Goal: Transaction & Acquisition: Purchase product/service

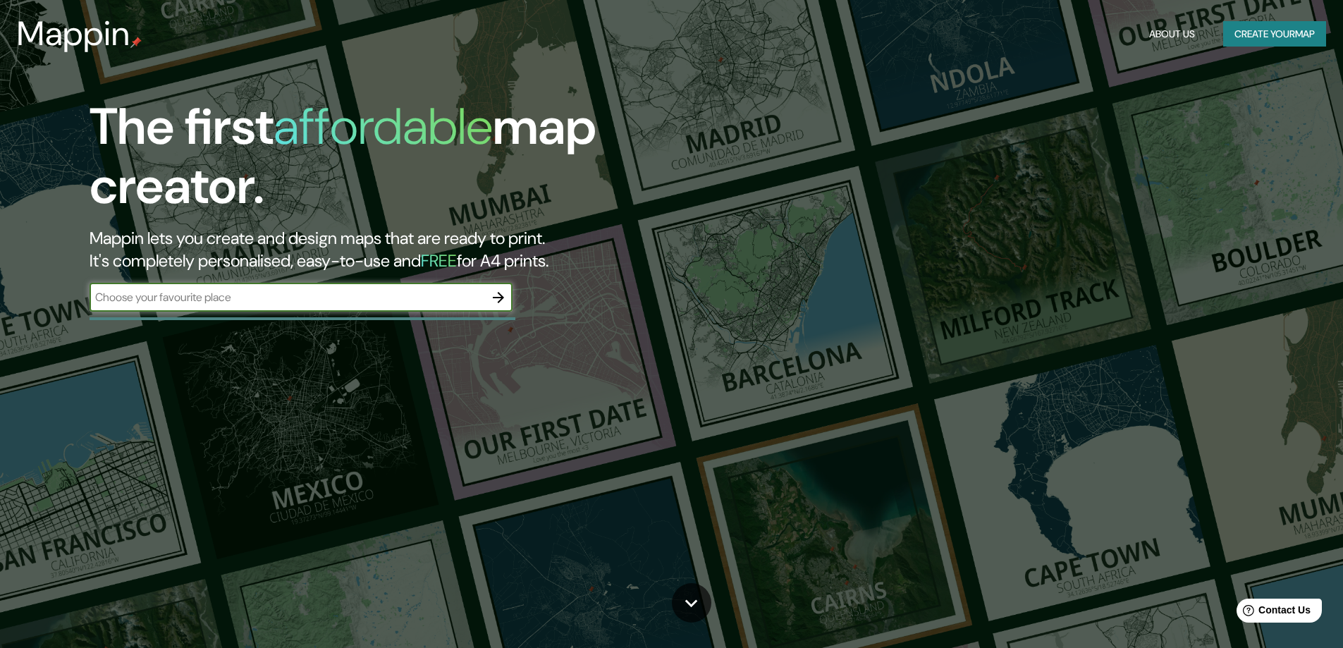
click at [223, 302] on input "text" at bounding box center [287, 297] width 395 height 16
click at [281, 295] on input "text" at bounding box center [287, 297] width 395 height 16
type input "[GEOGRAPHIC_DATA]"
click at [496, 295] on icon "button" at bounding box center [498, 297] width 17 height 17
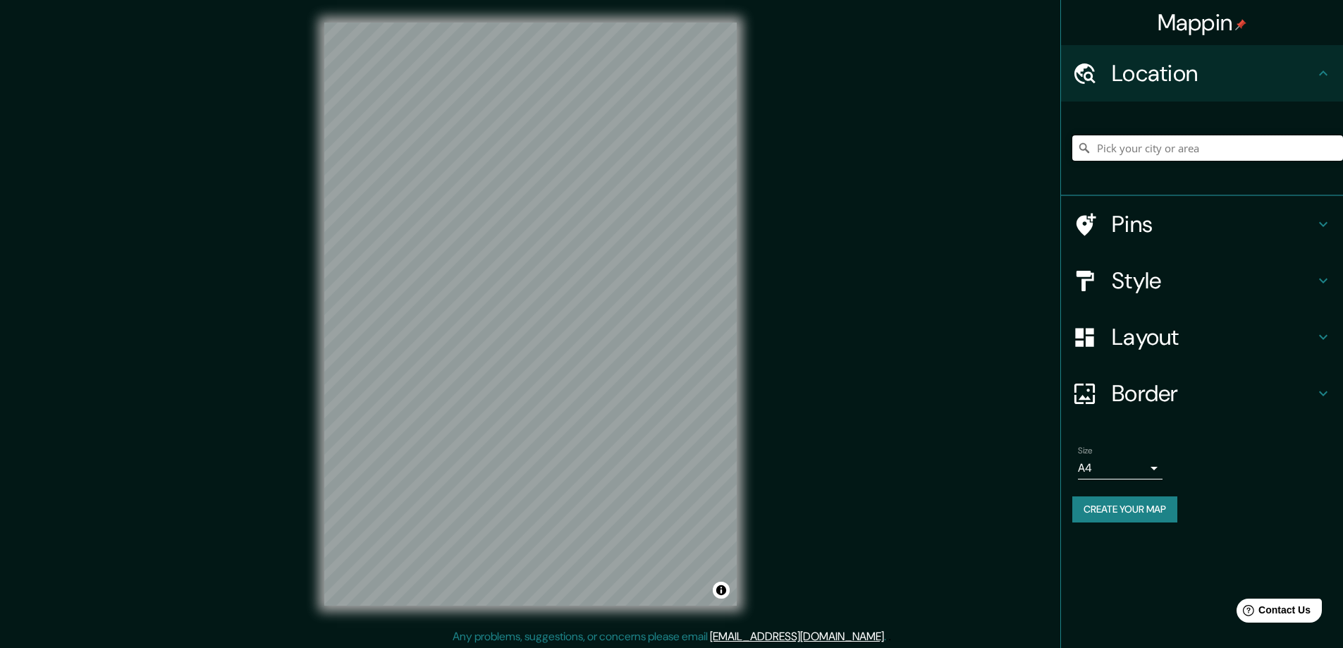
click at [1166, 149] on input "Pick your city or area" at bounding box center [1208, 147] width 271 height 25
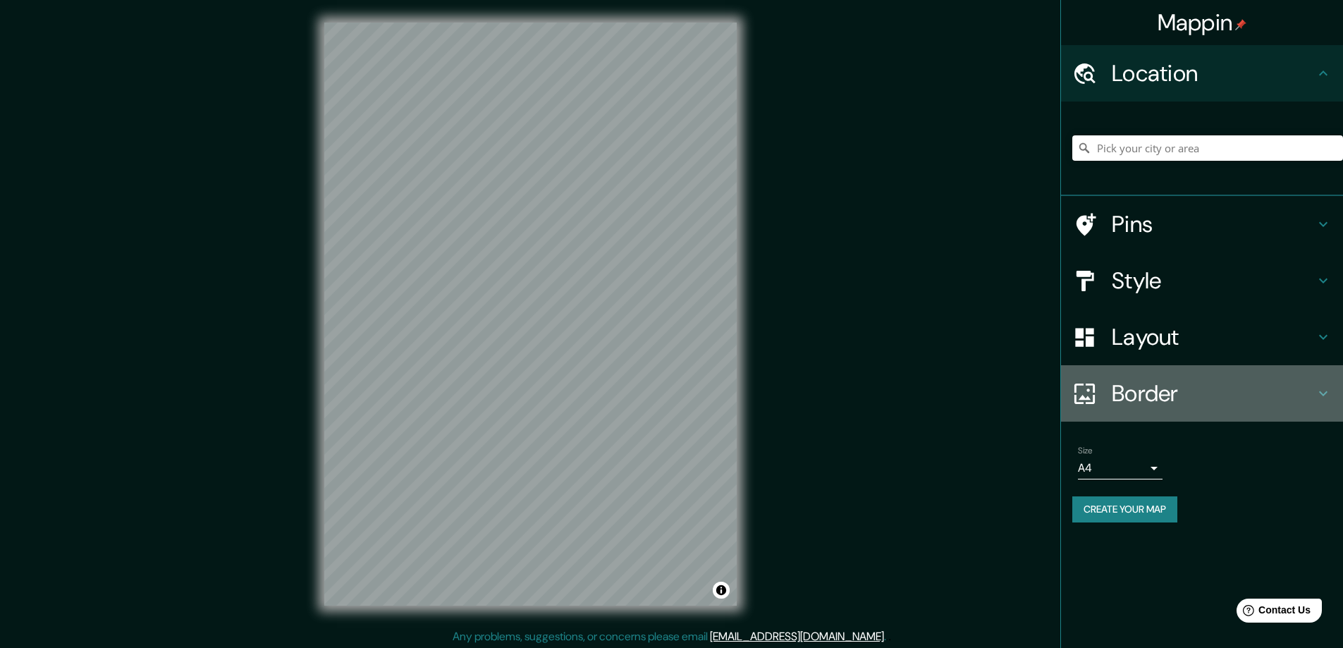
click at [1287, 395] on h4 "Border" at bounding box center [1213, 393] width 203 height 28
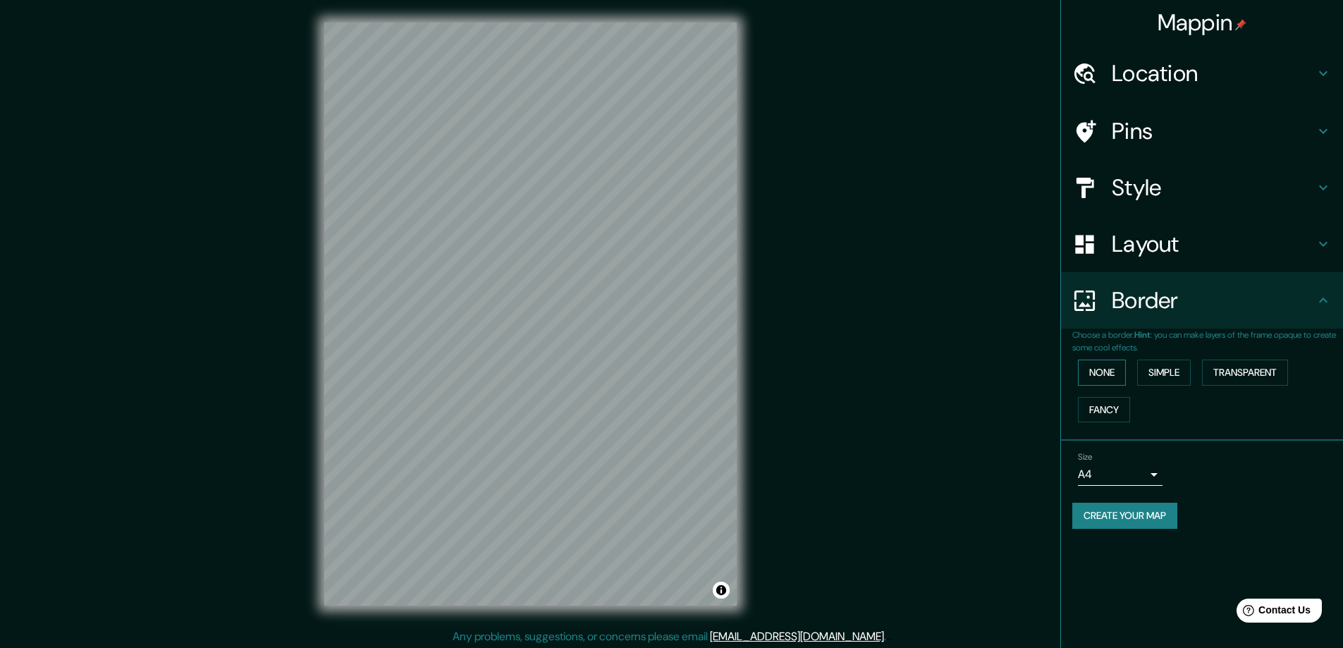
click at [1088, 367] on button "None" at bounding box center [1102, 373] width 48 height 26
click at [1171, 365] on button "Simple" at bounding box center [1165, 373] width 54 height 26
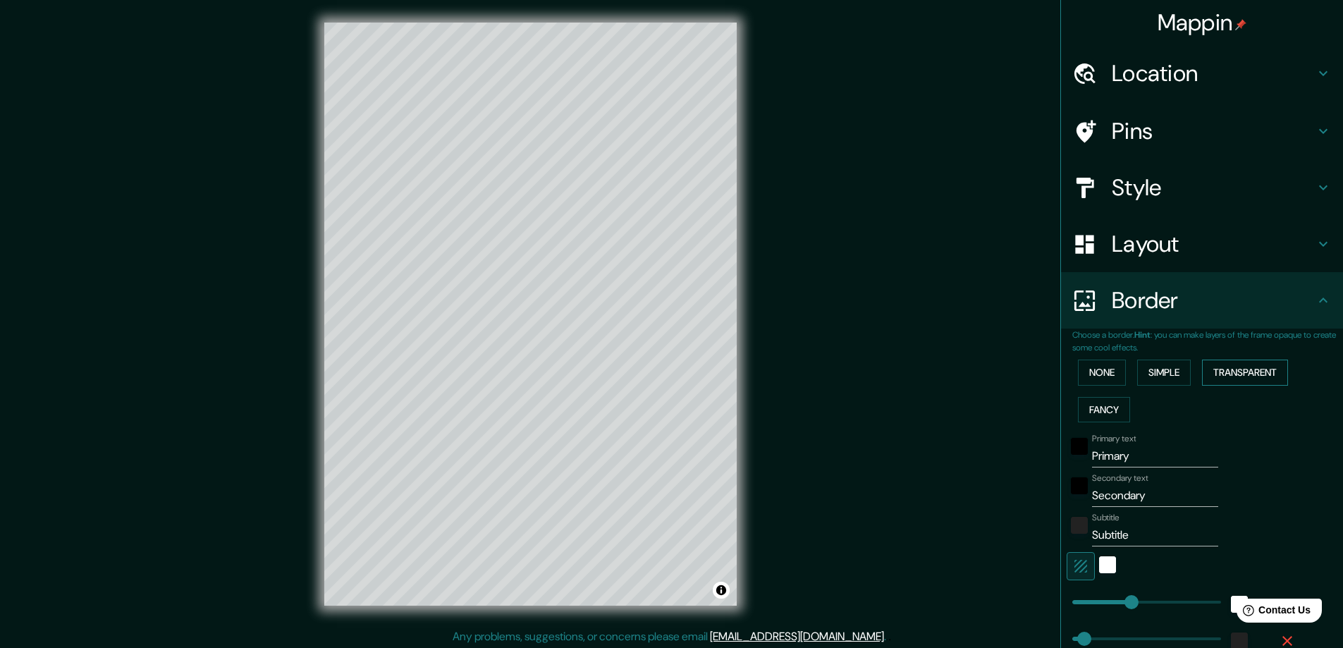
click at [1228, 370] on button "Transparent" at bounding box center [1245, 373] width 86 height 26
click at [1089, 408] on button "Fancy" at bounding box center [1104, 410] width 52 height 26
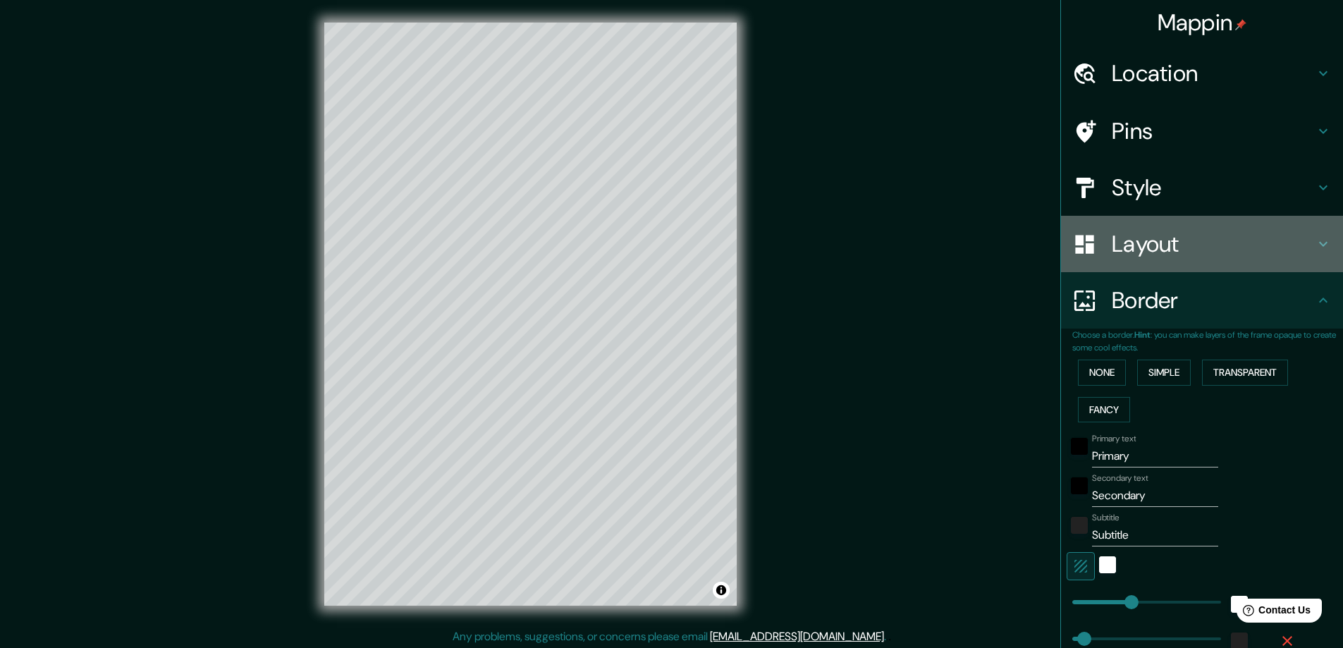
click at [1121, 266] on div "Layout" at bounding box center [1202, 244] width 282 height 56
type input "47"
type input "23"
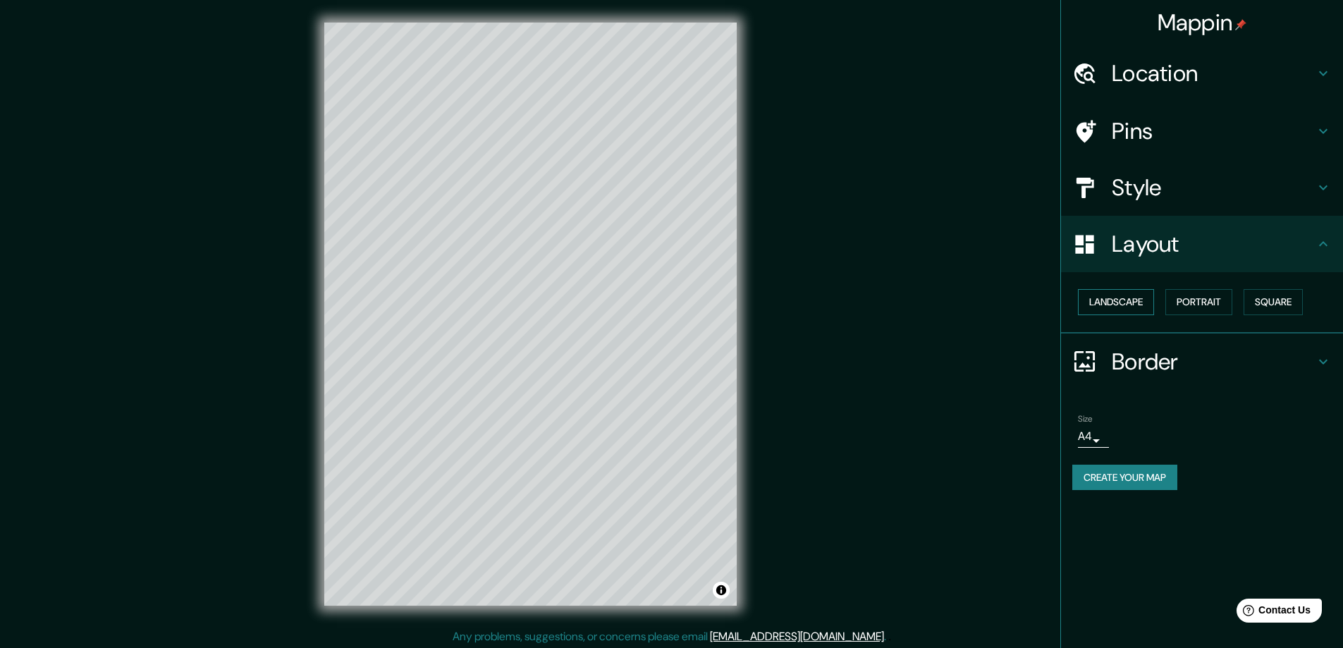
click at [1147, 302] on button "Landscape" at bounding box center [1116, 302] width 76 height 26
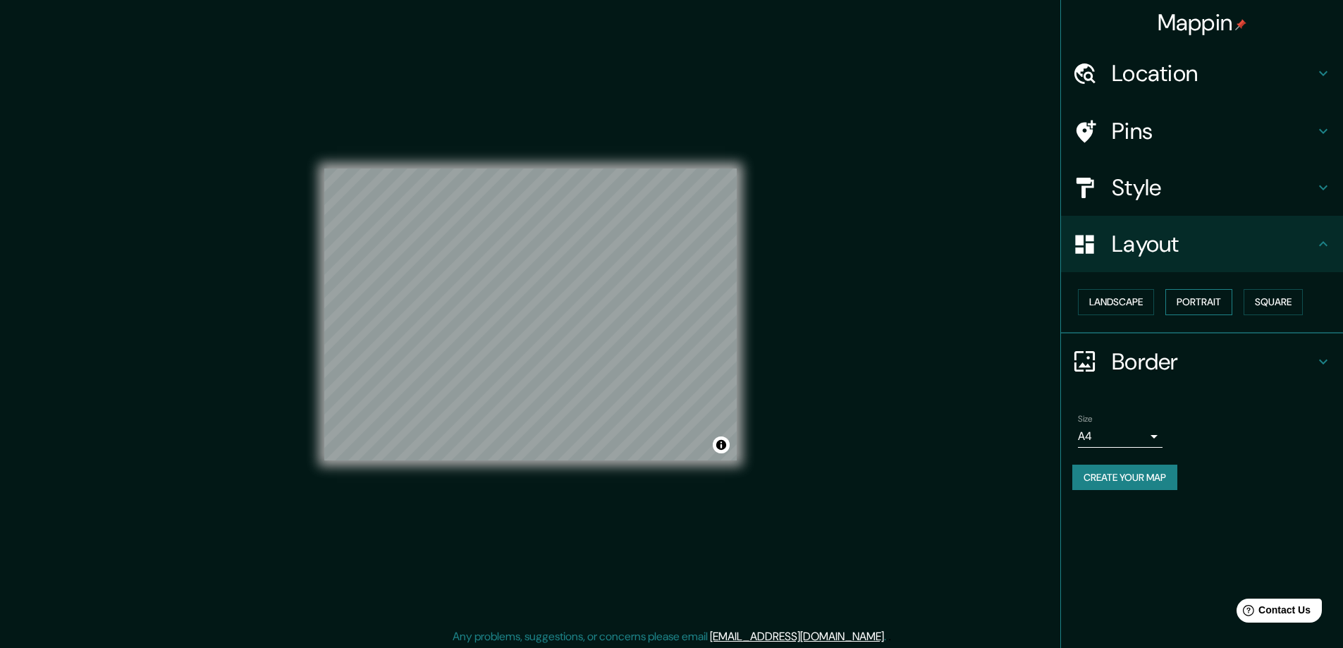
click at [1220, 296] on button "Portrait" at bounding box center [1199, 302] width 67 height 26
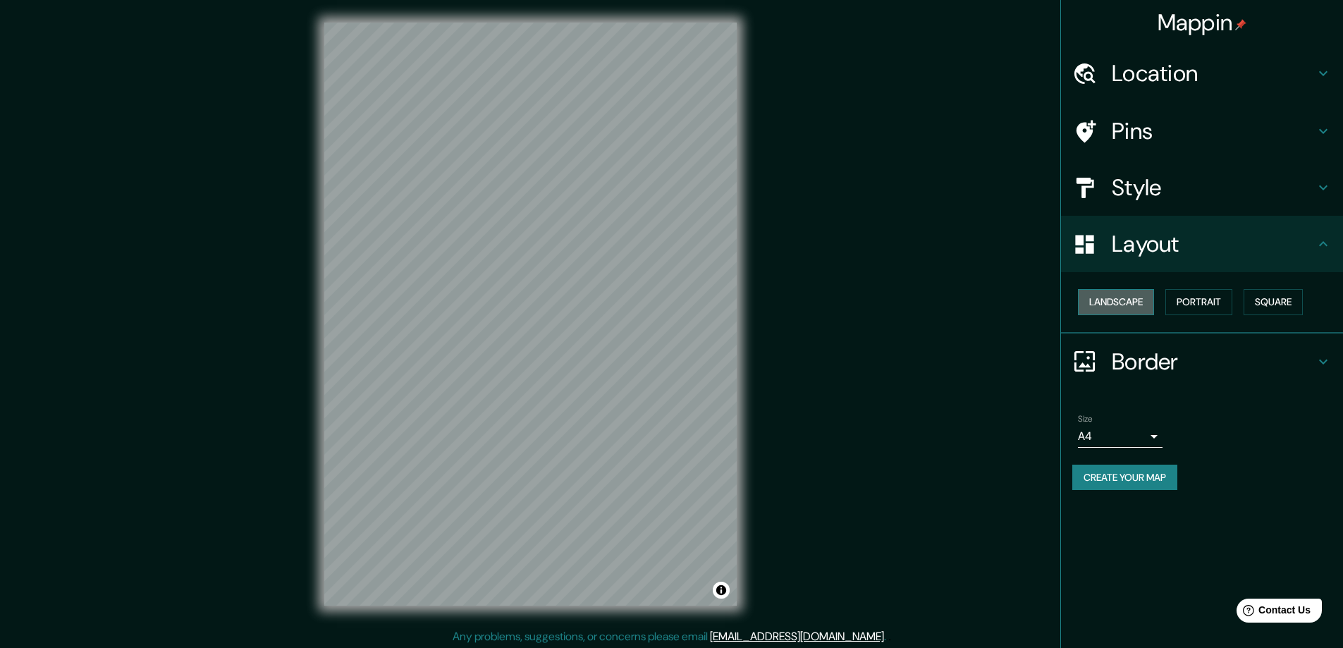
click at [1140, 298] on button "Landscape" at bounding box center [1116, 302] width 76 height 26
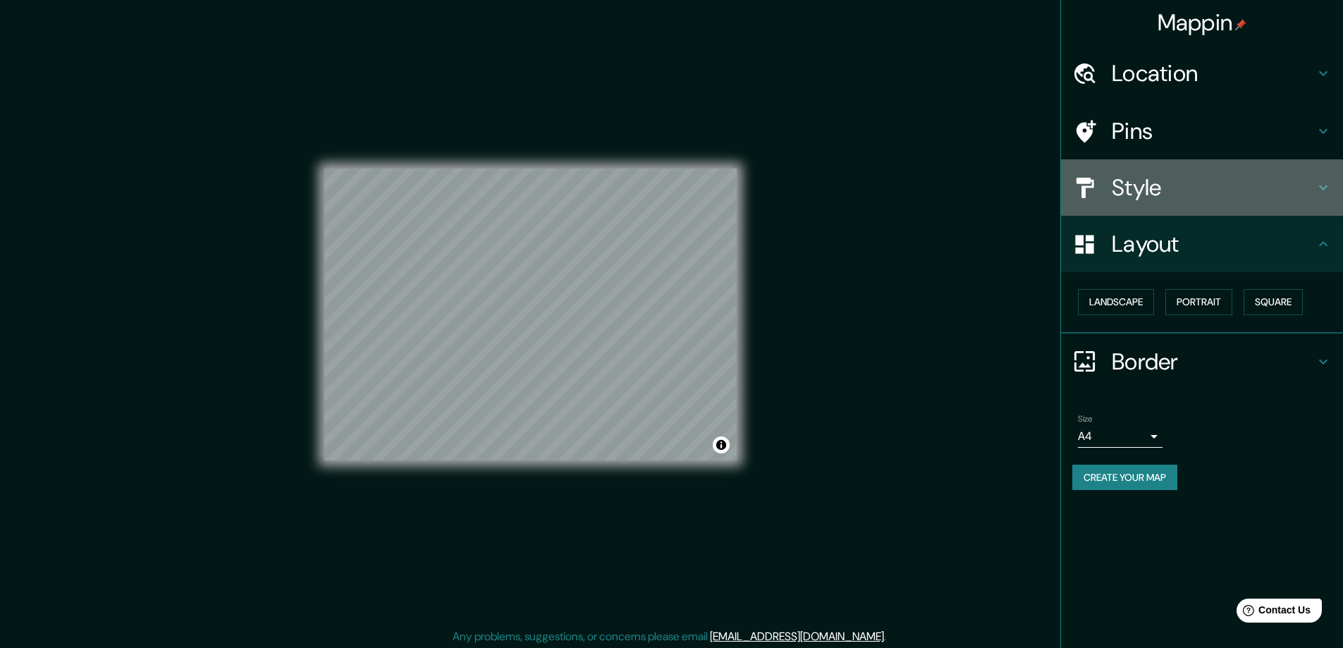
click at [1121, 176] on h4 "Style" at bounding box center [1213, 187] width 203 height 28
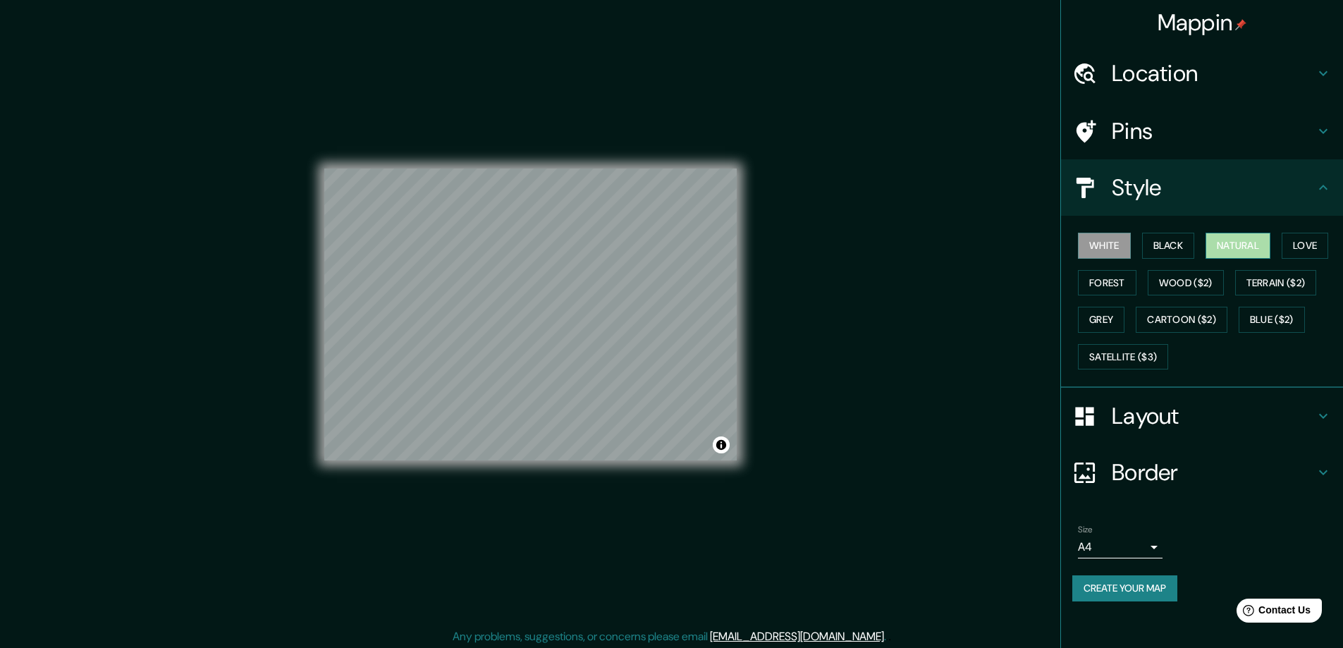
click at [1226, 245] on button "Natural" at bounding box center [1238, 246] width 65 height 26
click at [1128, 351] on button "Satellite ($3)" at bounding box center [1123, 357] width 90 height 26
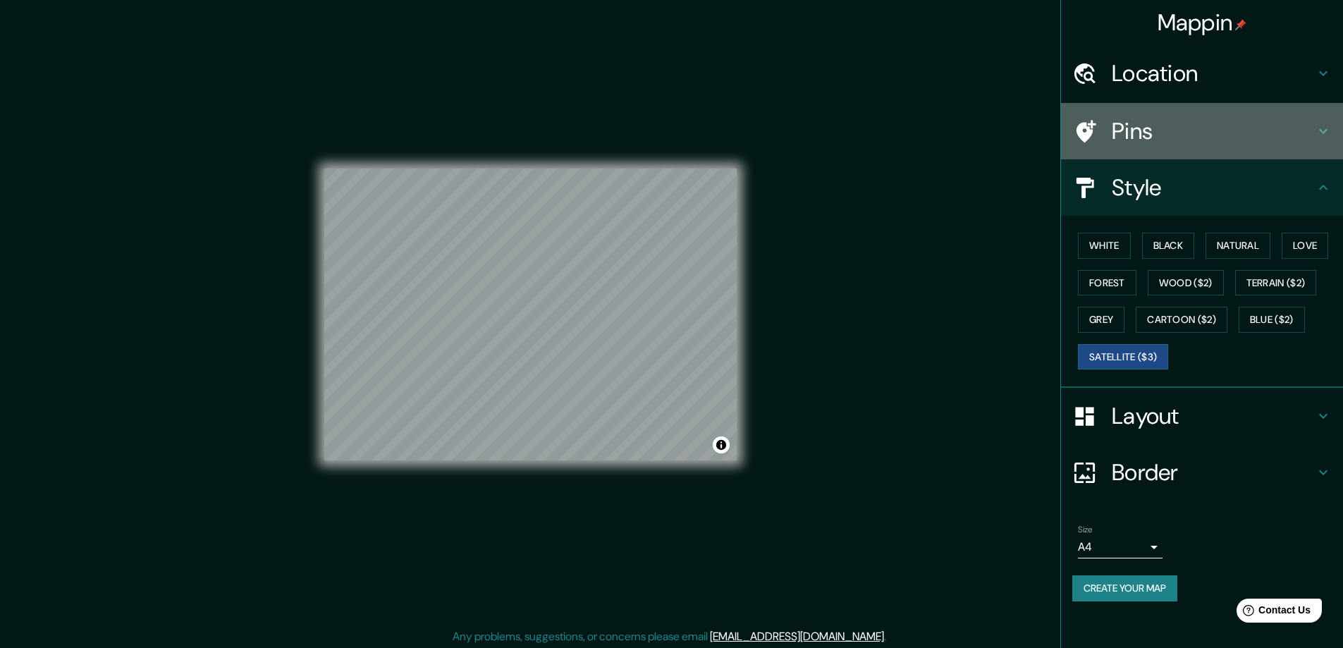
click at [1171, 133] on h4 "Pins" at bounding box center [1213, 131] width 203 height 28
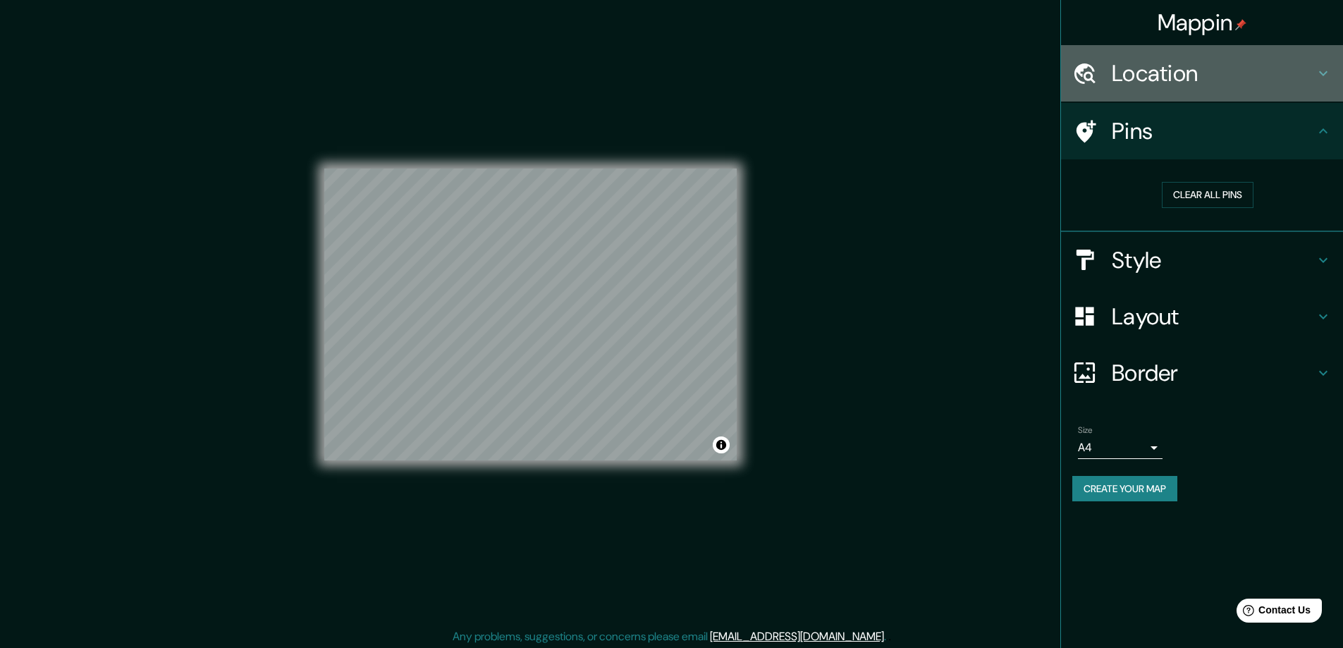
click at [1150, 78] on h4 "Location" at bounding box center [1213, 73] width 203 height 28
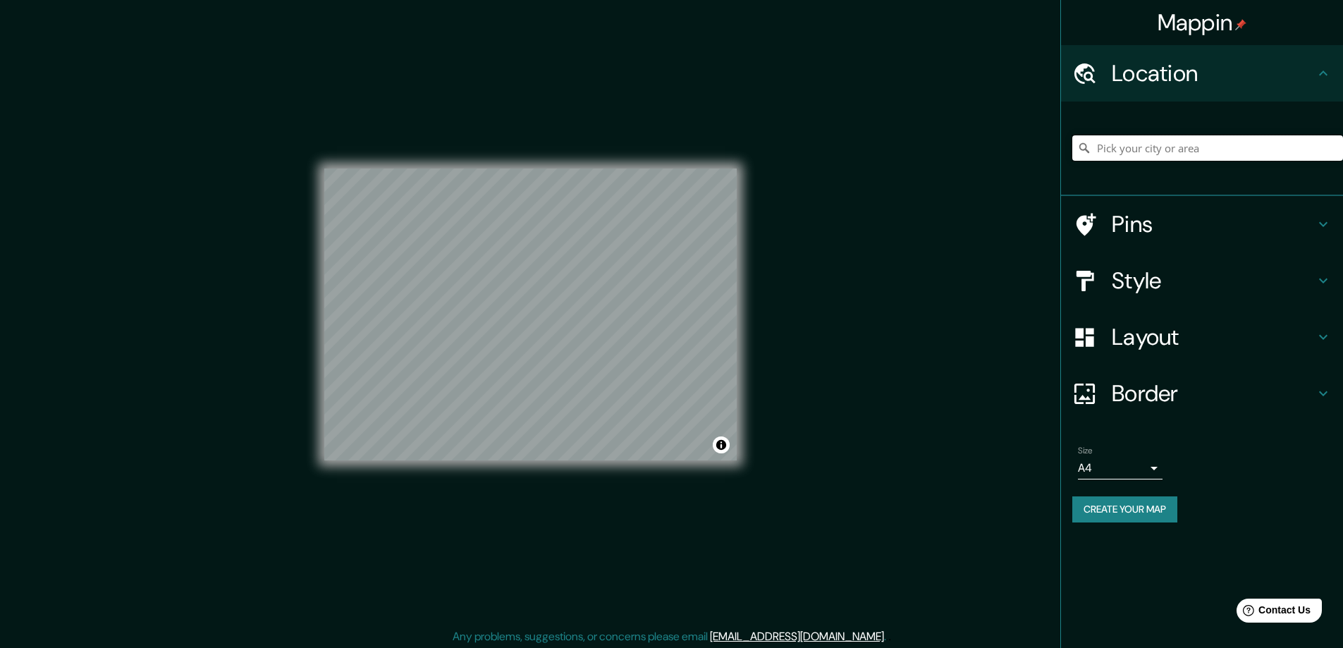
click at [1178, 147] on input "Pick your city or area" at bounding box center [1208, 147] width 271 height 25
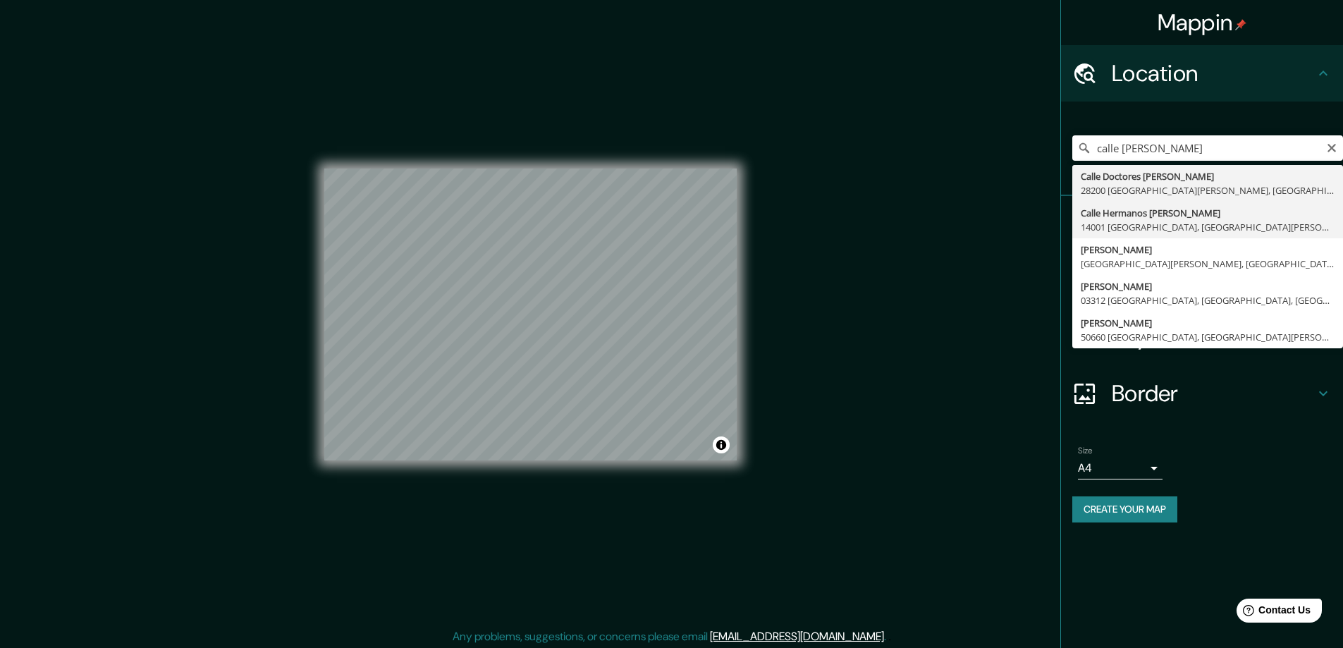
type input "[STREET_ADDRESS][PERSON_NAME][PERSON_NAME]"
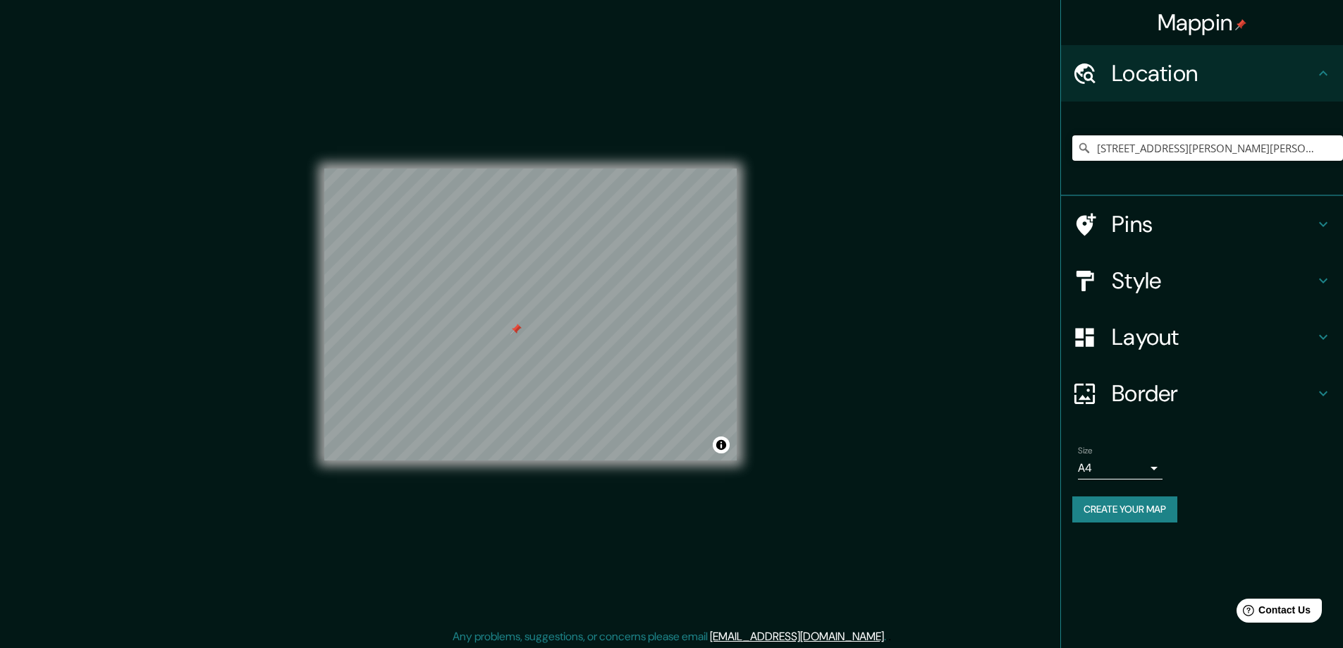
click at [1172, 278] on h4 "Style" at bounding box center [1213, 281] width 203 height 28
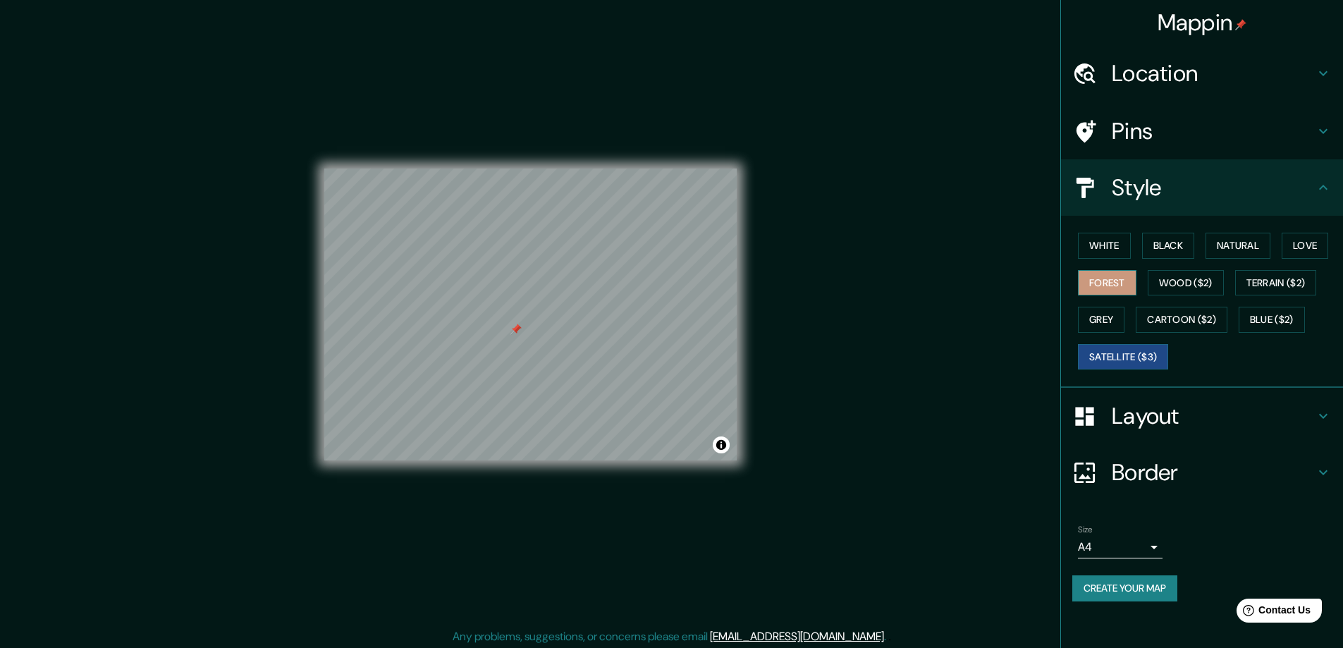
click at [1132, 285] on button "Forest" at bounding box center [1107, 283] width 59 height 26
click at [1209, 277] on button "Wood ($2)" at bounding box center [1186, 283] width 76 height 26
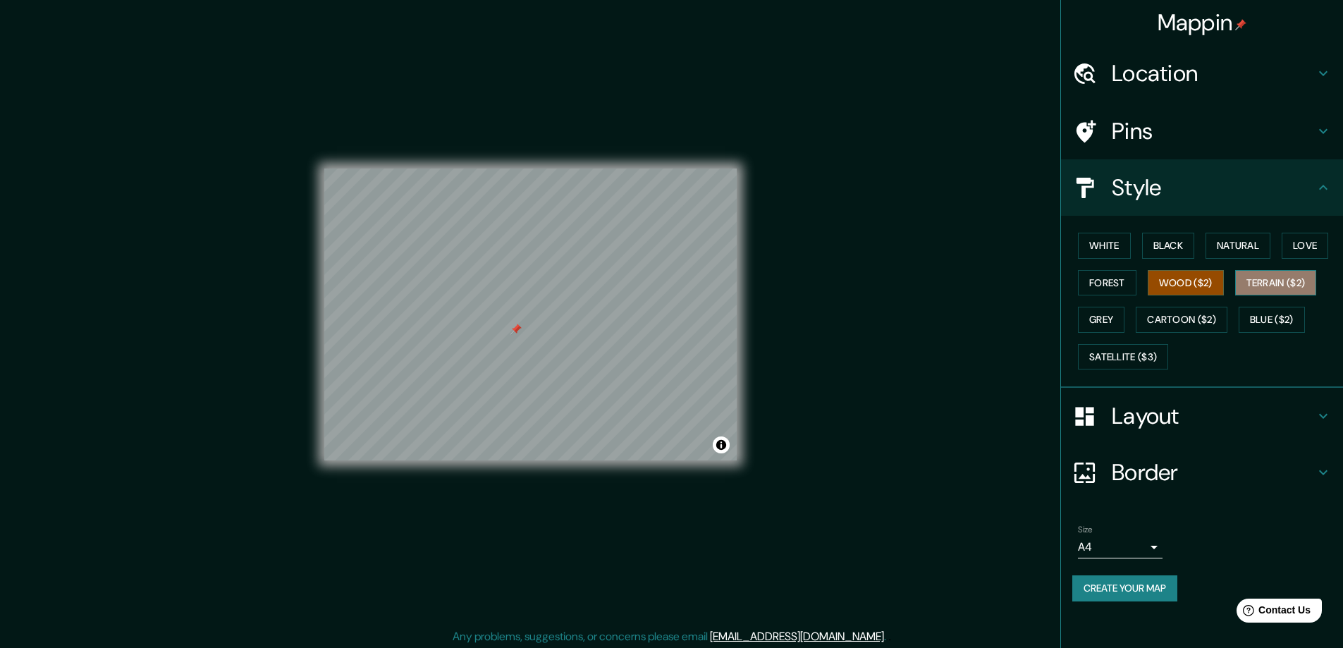
click at [1272, 284] on button "Terrain ($2)" at bounding box center [1277, 283] width 82 height 26
click at [1107, 233] on button "White" at bounding box center [1104, 246] width 53 height 26
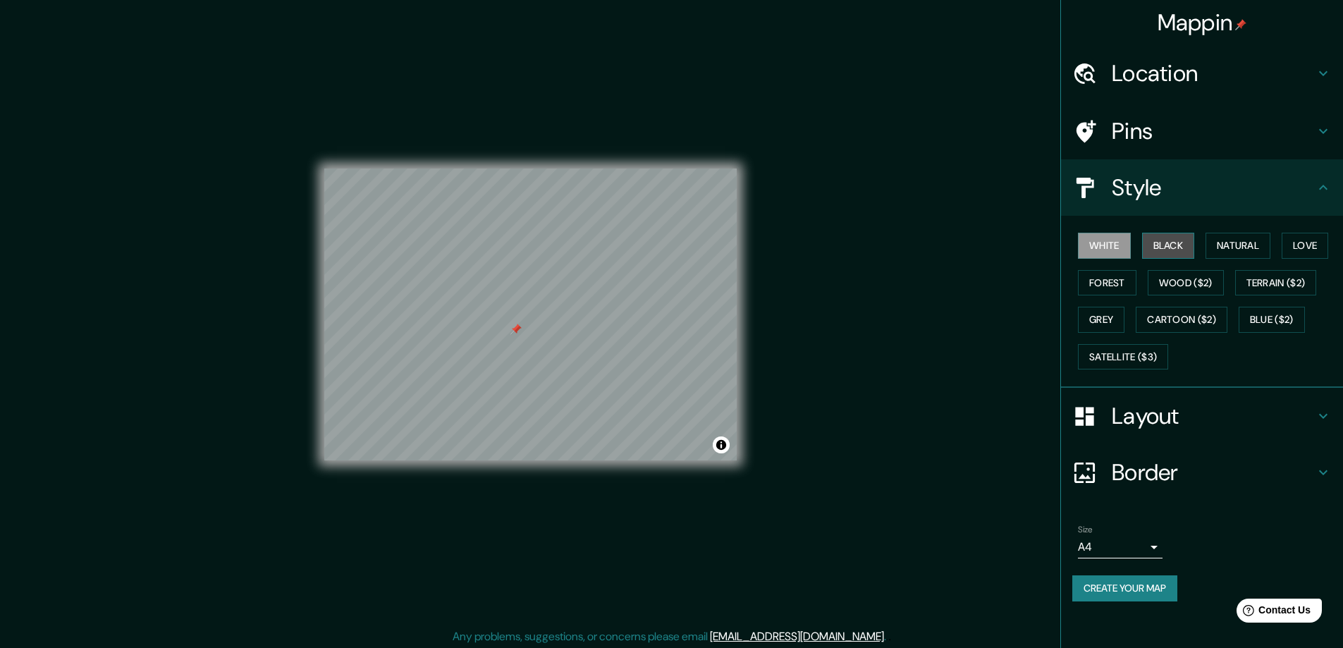
click at [1145, 235] on button "Black" at bounding box center [1168, 246] width 53 height 26
click at [1265, 240] on button "Natural" at bounding box center [1238, 246] width 65 height 26
click at [1296, 243] on button "Love" at bounding box center [1305, 246] width 47 height 26
click at [1104, 322] on button "Grey" at bounding box center [1101, 320] width 47 height 26
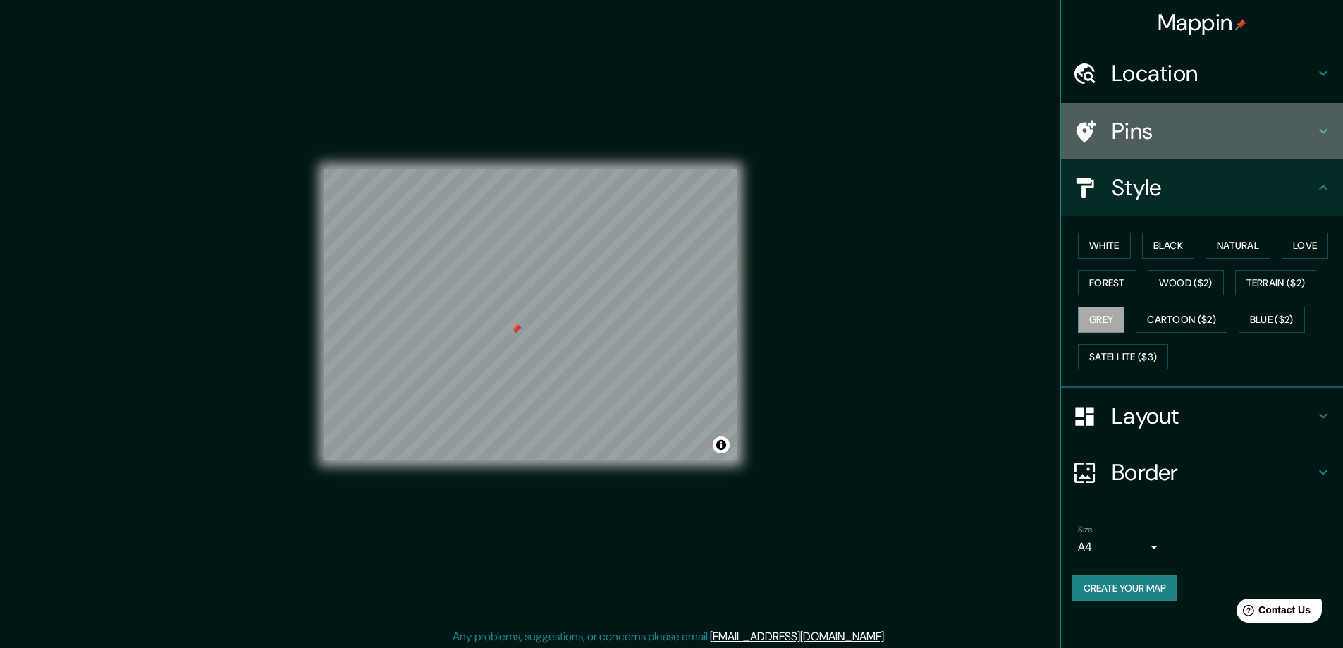
click at [1124, 117] on h4 "Pins" at bounding box center [1213, 131] width 203 height 28
